Goal: Information Seeking & Learning: Learn about a topic

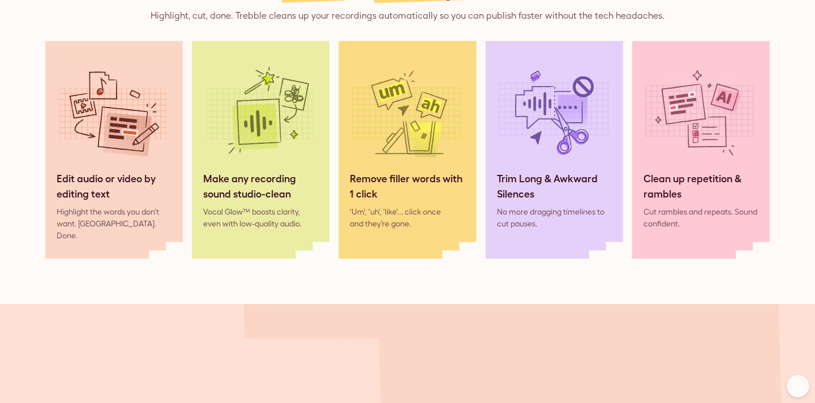
scroll to position [1001, 0]
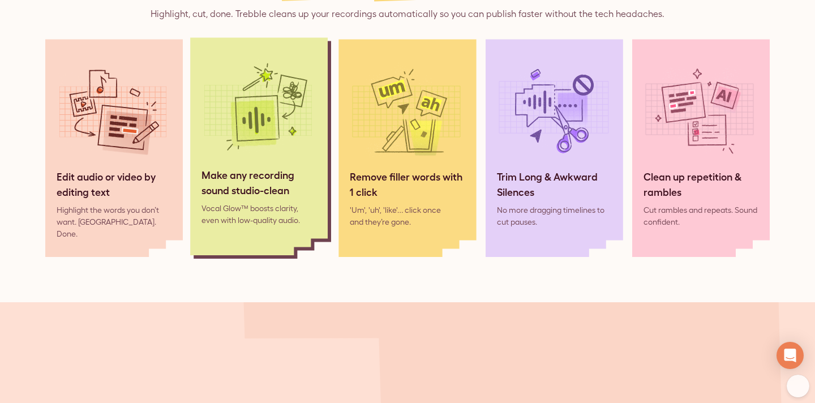
click at [232, 156] on img at bounding box center [258, 110] width 113 height 113
click at [244, 215] on div "Vocal Glow™ boosts clarity, even with low-quality audio." at bounding box center [259, 215] width 115 height 24
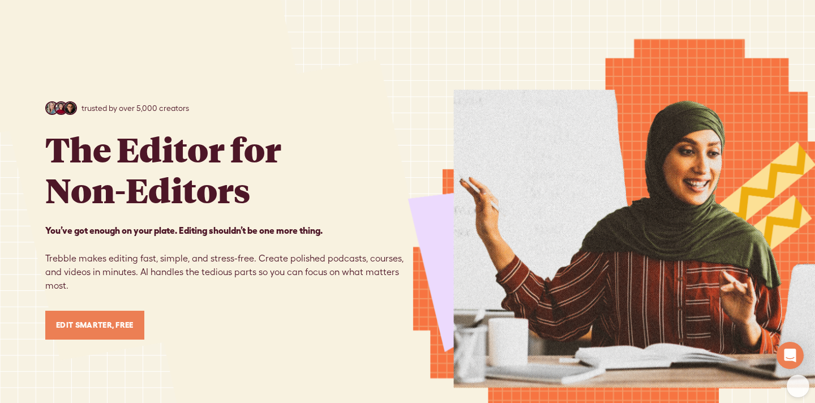
scroll to position [0, 0]
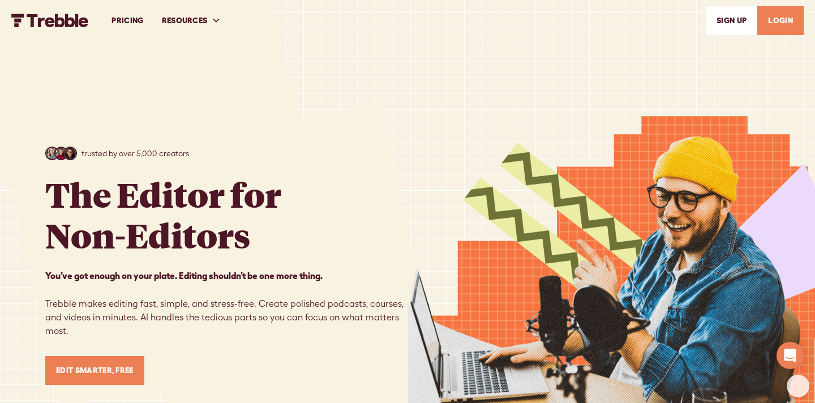
click at [127, 22] on link "PRICING" at bounding box center [127, 20] width 50 height 39
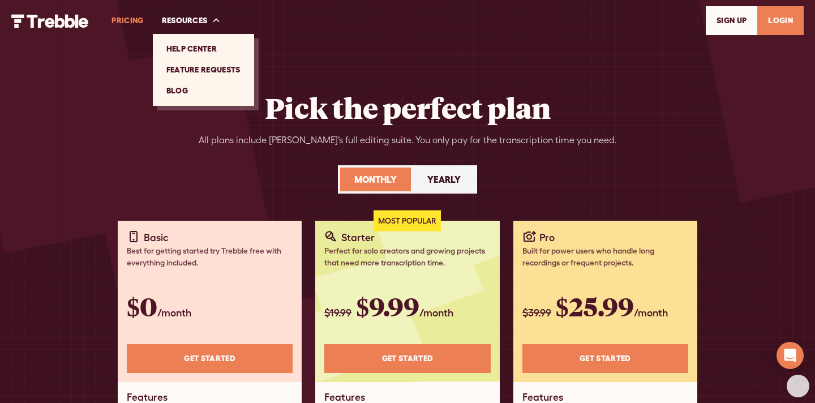
click at [186, 68] on link "Feature Requests" at bounding box center [203, 69] width 92 height 21
click at [170, 95] on link "Blog" at bounding box center [203, 90] width 92 height 21
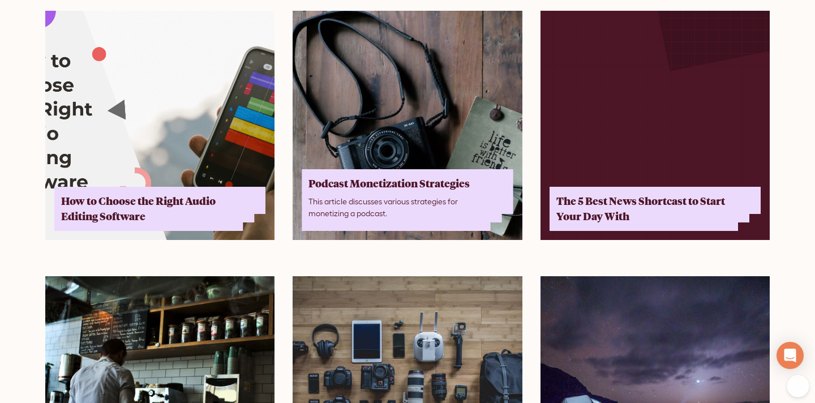
scroll to position [1567, 0]
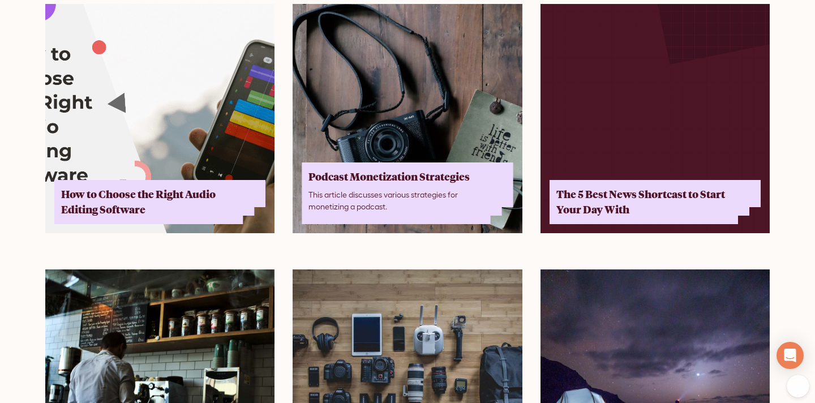
click at [157, 158] on img at bounding box center [159, 118] width 229 height 229
